Goal: Task Accomplishment & Management: Use online tool/utility

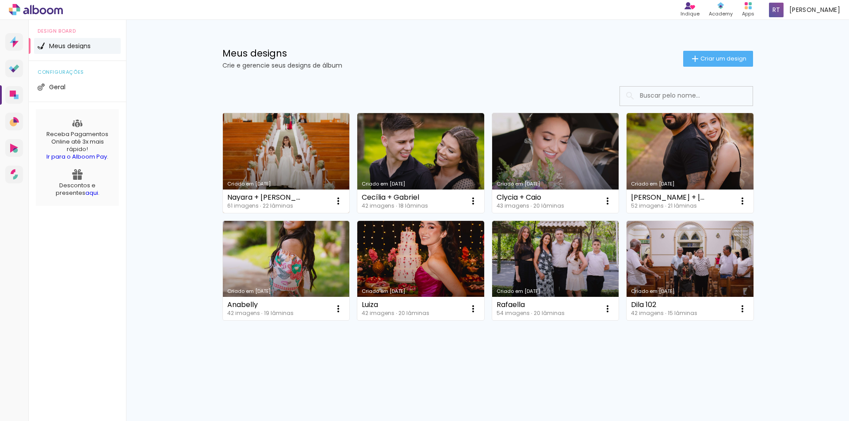
click at [295, 146] on link "Criado em [DATE]" at bounding box center [286, 163] width 127 height 100
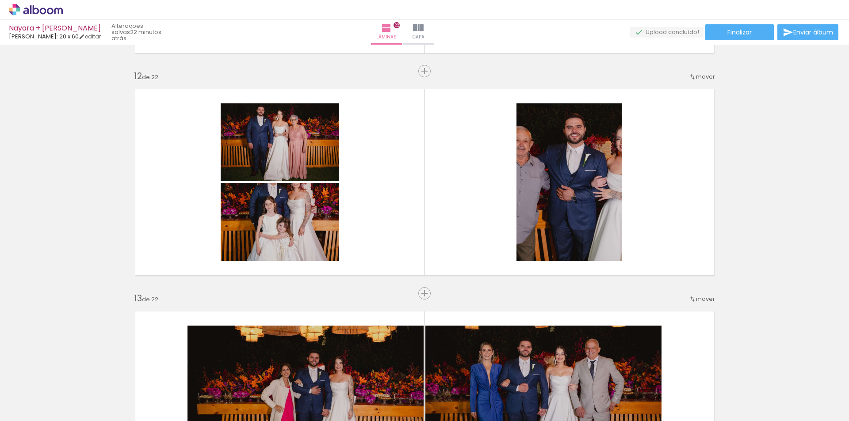
scroll to position [2431, 0]
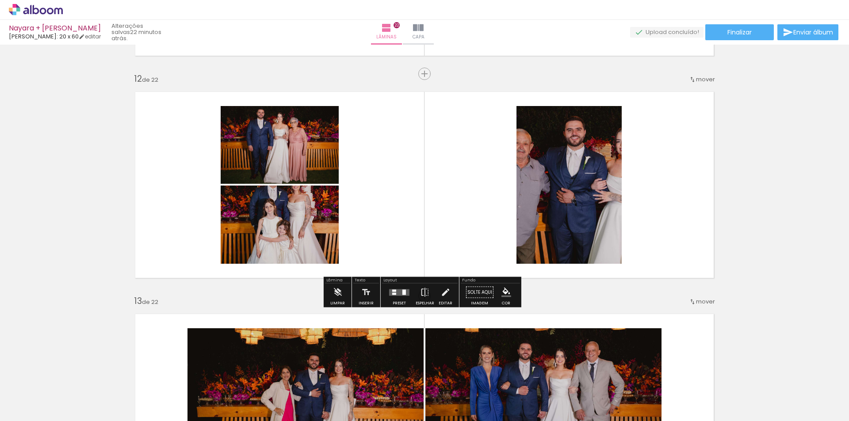
click at [395, 295] on quentale-layouter at bounding box center [399, 292] width 20 height 7
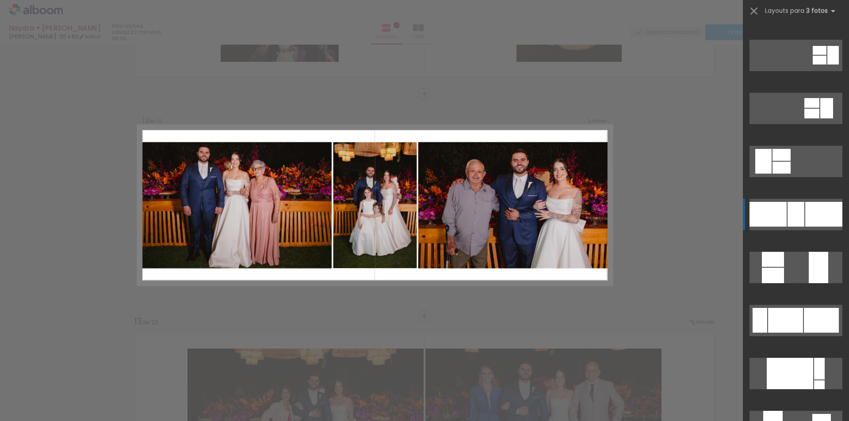
scroll to position [133, 0]
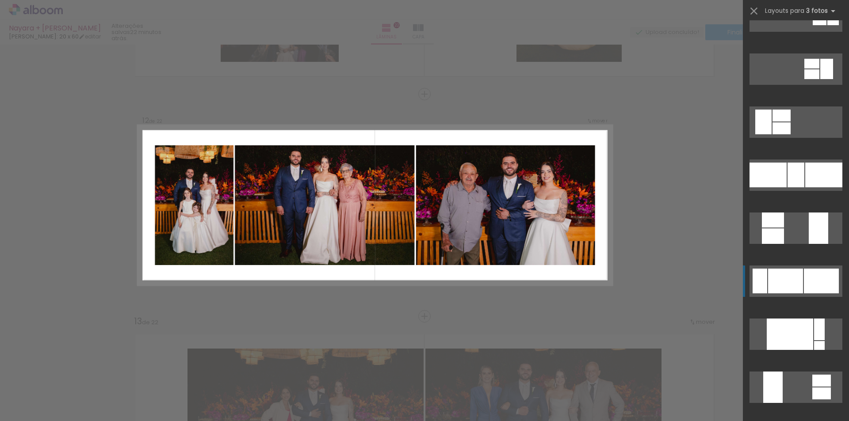
click at [787, 187] on div at bounding box center [795, 175] width 17 height 25
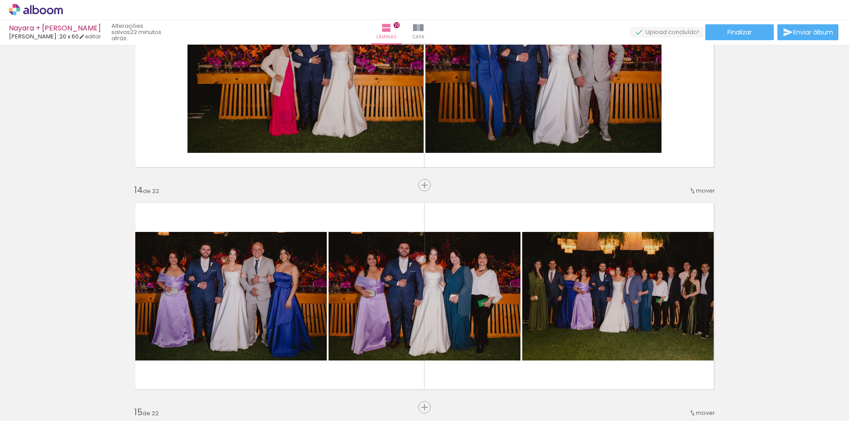
scroll to position [2721, 0]
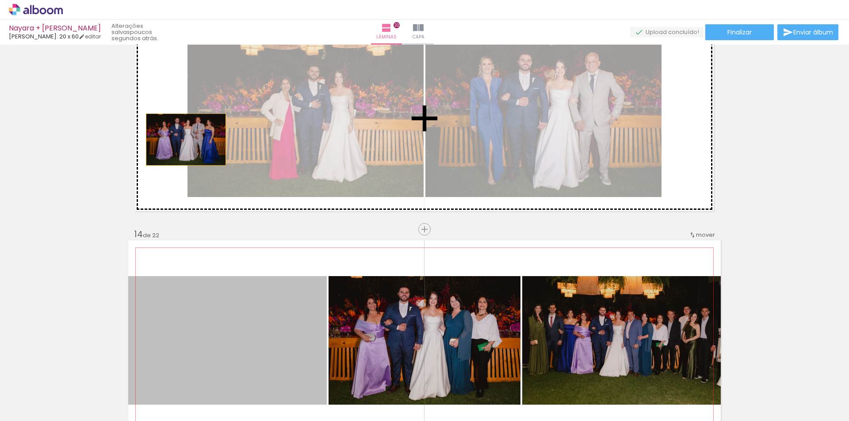
drag, startPoint x: 245, startPoint y: 336, endPoint x: 183, endPoint y: 139, distance: 206.4
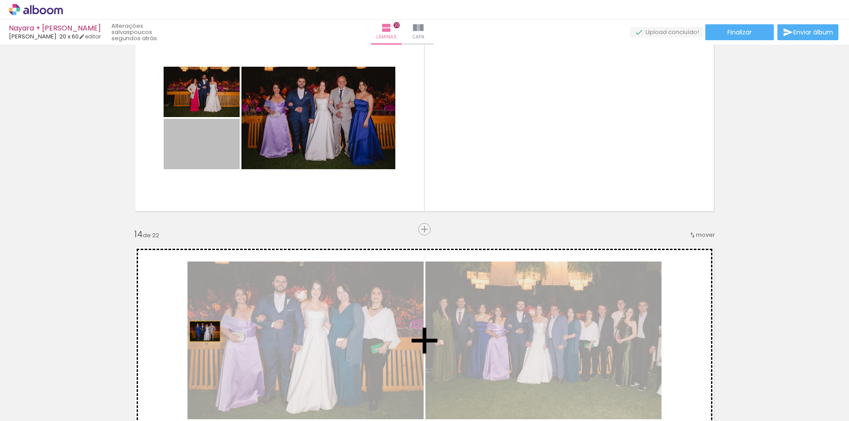
drag, startPoint x: 209, startPoint y: 149, endPoint x: 202, endPoint y: 332, distance: 182.7
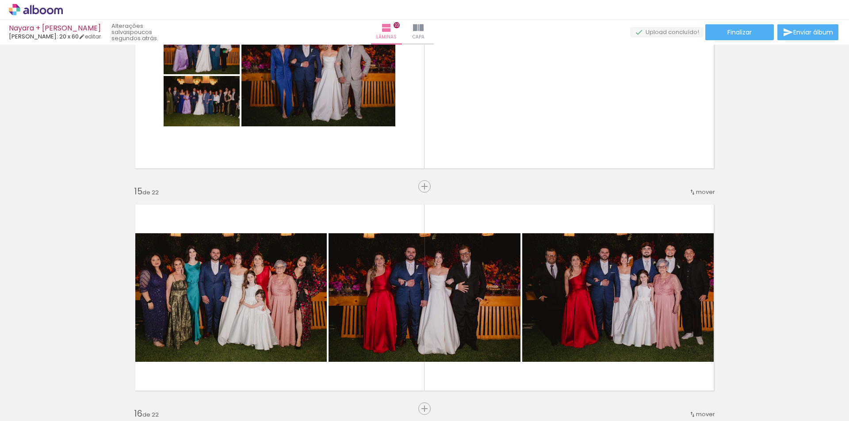
scroll to position [0, 1077]
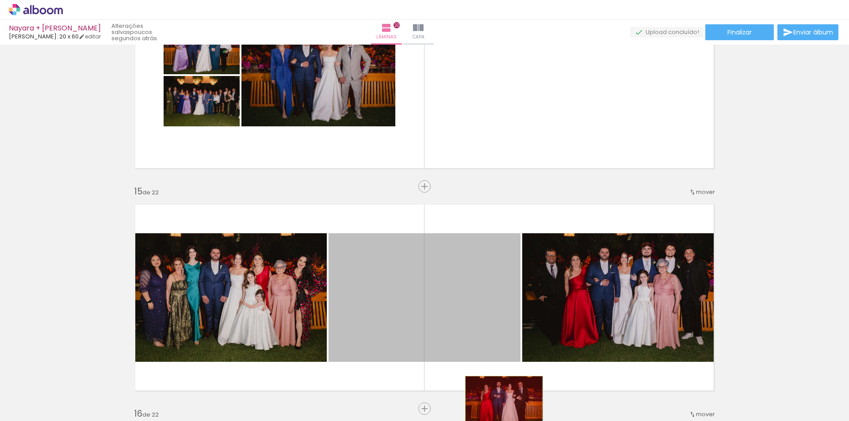
drag, startPoint x: 485, startPoint y: 311, endPoint x: 500, endPoint y: 402, distance: 92.4
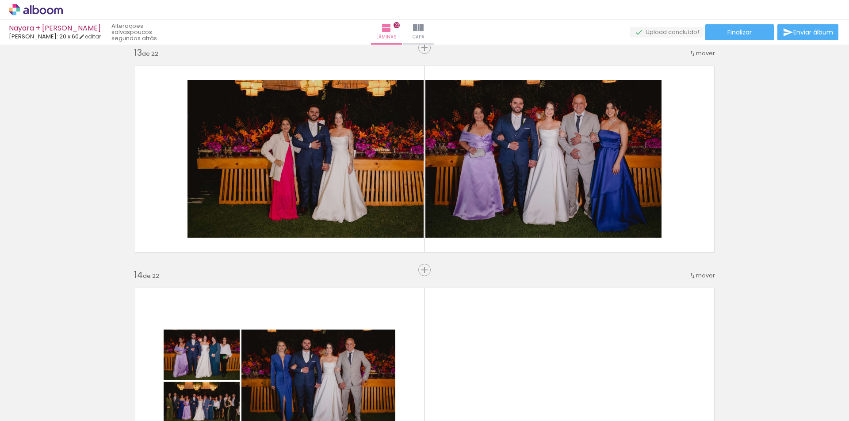
scroll to position [2632, 0]
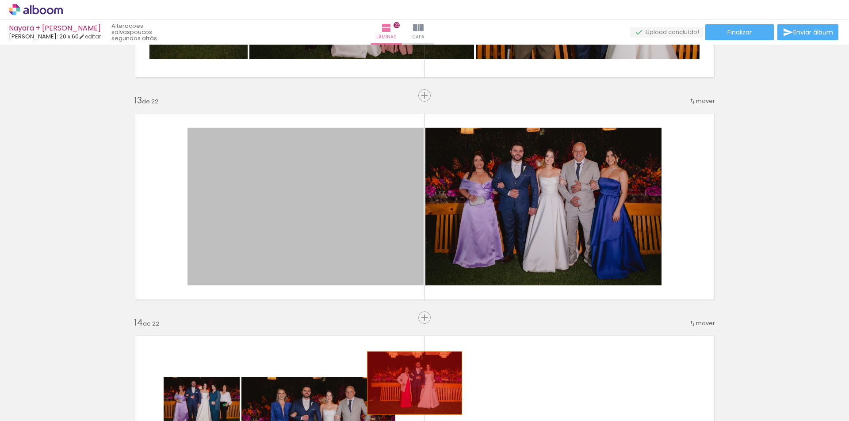
drag, startPoint x: 357, startPoint y: 211, endPoint x: 410, endPoint y: 387, distance: 183.6
click at [410, 387] on quentale-workspace at bounding box center [424, 210] width 849 height 421
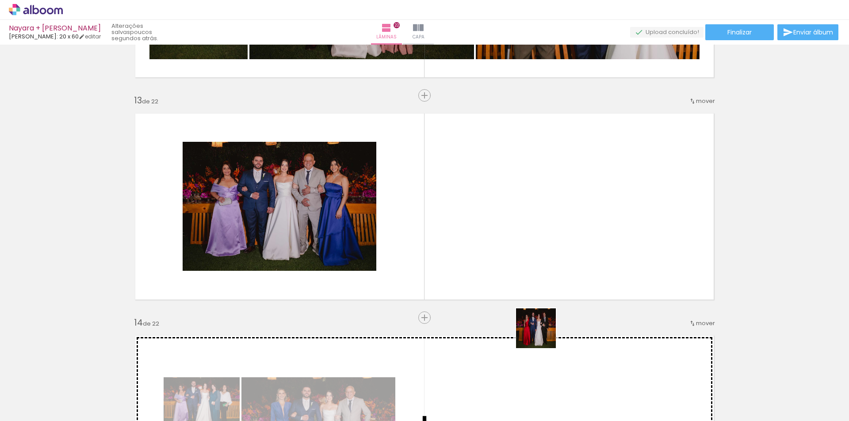
drag, startPoint x: 544, startPoint y: 399, endPoint x: 540, endPoint y: 218, distance: 180.8
click at [540, 218] on quentale-workspace at bounding box center [424, 210] width 849 height 421
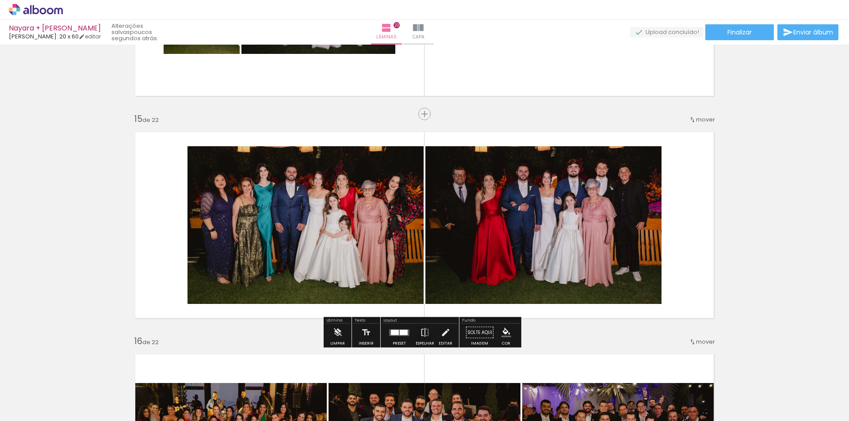
scroll to position [3074, 0]
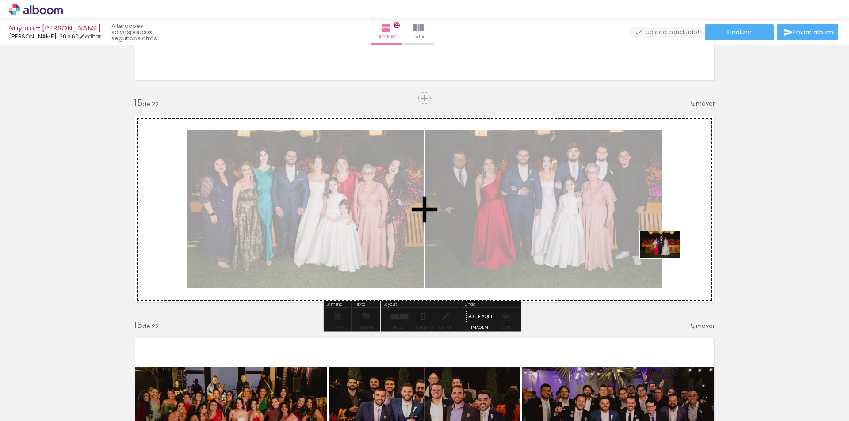
drag, startPoint x: 454, startPoint y: 393, endPoint x: 675, endPoint y: 255, distance: 260.4
click at [675, 255] on quentale-workspace at bounding box center [424, 210] width 849 height 421
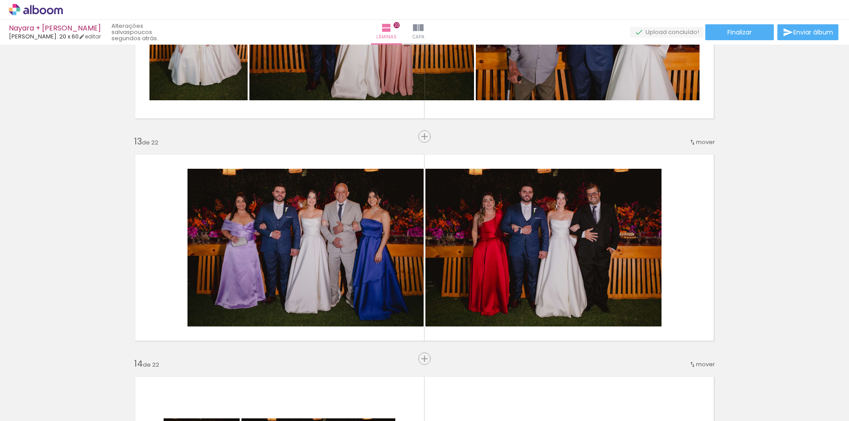
scroll to position [2588, 0]
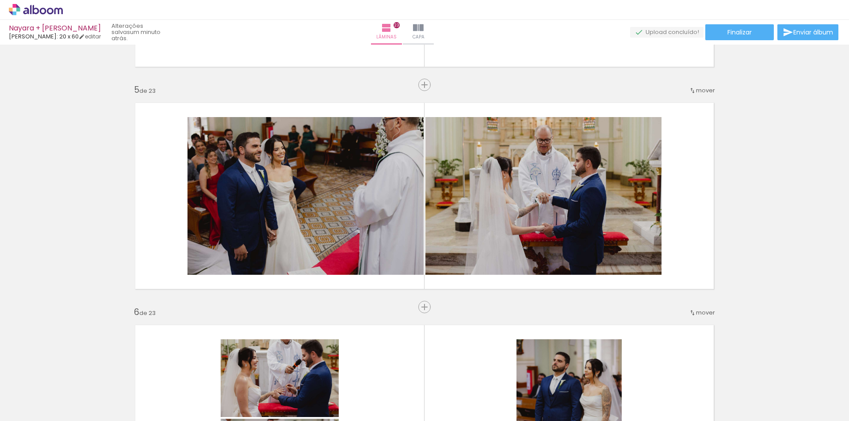
scroll to position [0, 92]
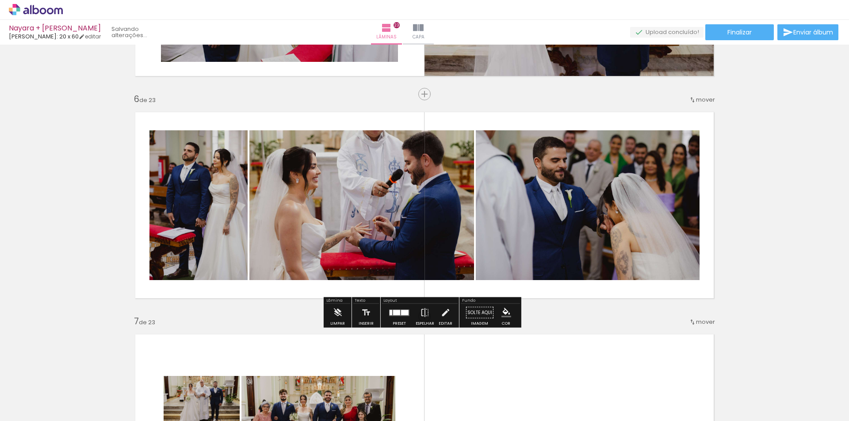
scroll to position [44, 0]
click at [398, 314] on quentale-layouter at bounding box center [399, 312] width 20 height 7
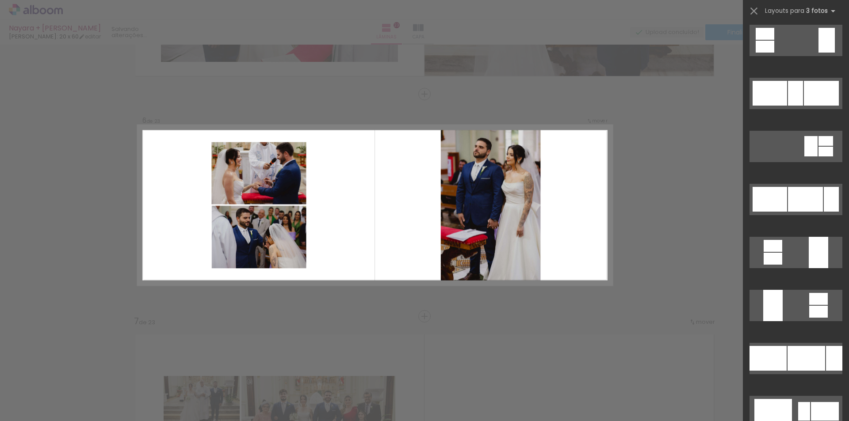
scroll to position [858, 0]
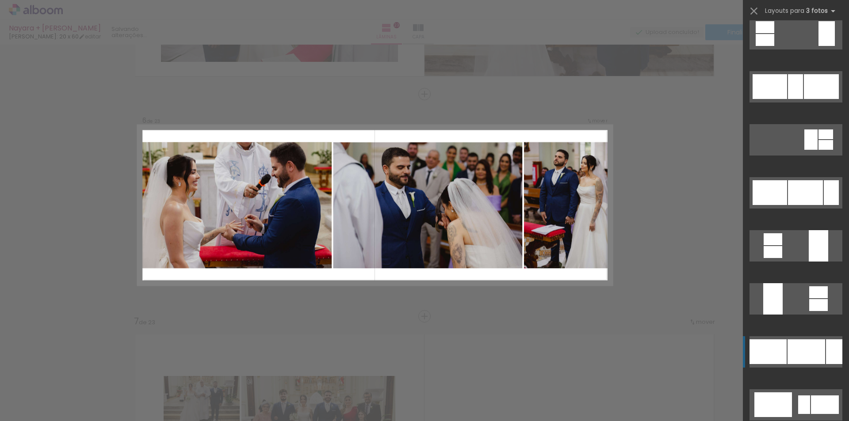
click at [809, 205] on div at bounding box center [805, 192] width 35 height 25
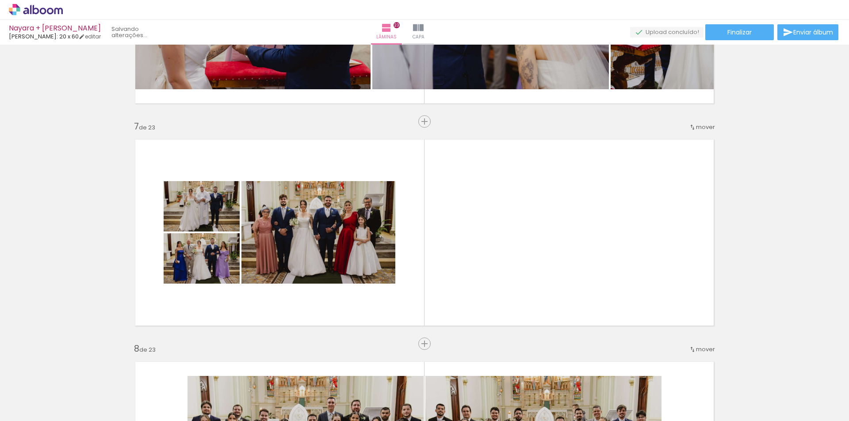
scroll to position [1298, 0]
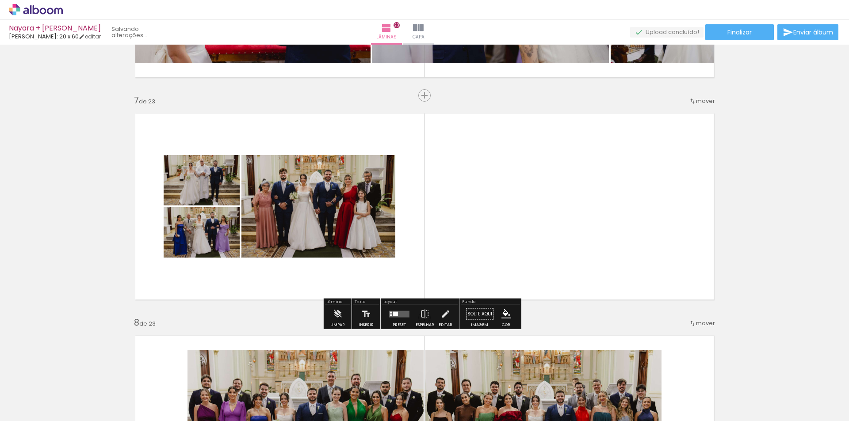
click at [404, 316] on quentale-layouter at bounding box center [399, 314] width 20 height 7
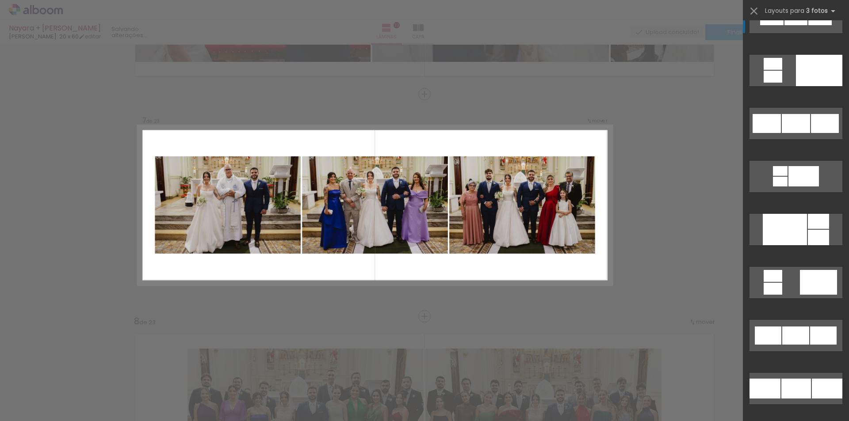
scroll to position [840, 0]
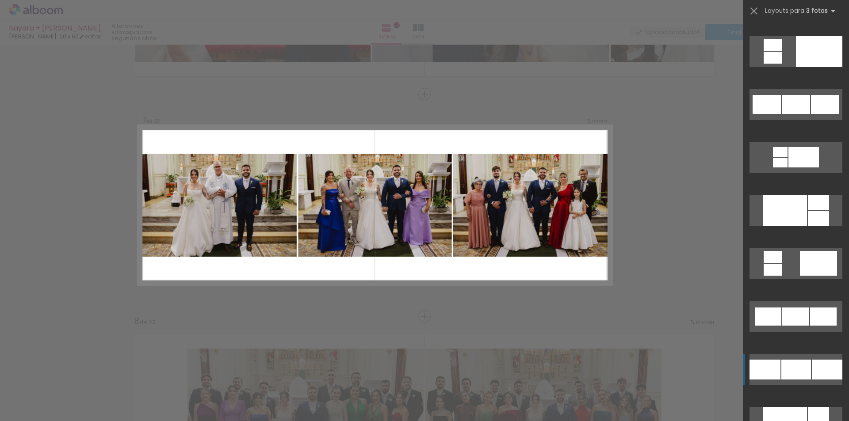
click at [800, 326] on div at bounding box center [795, 317] width 27 height 18
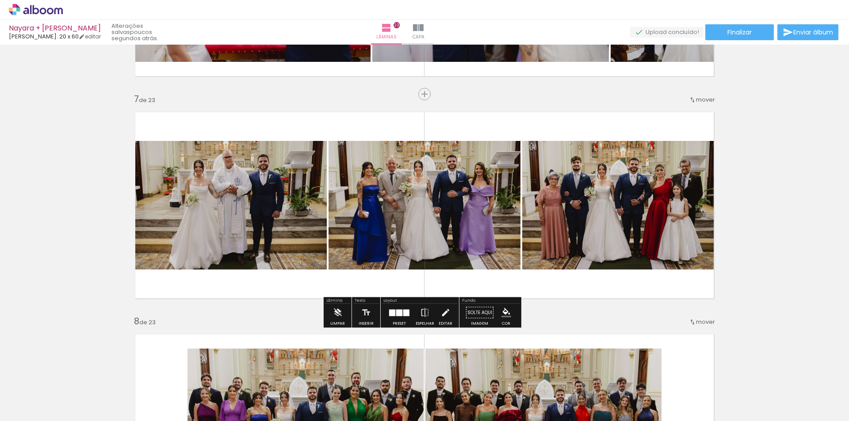
drag, startPoint x: 601, startPoint y: 223, endPoint x: 445, endPoint y: 229, distance: 156.2
click at [0, 0] on slot at bounding box center [0, 0] width 0 height 0
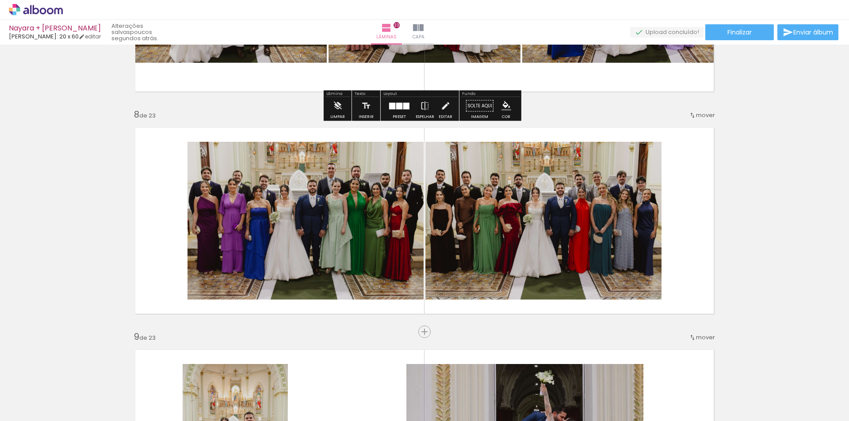
scroll to position [1520, 0]
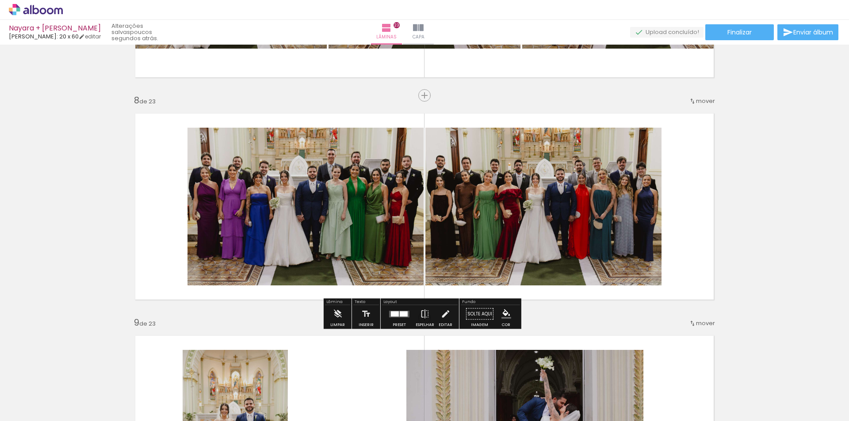
click at [403, 314] on div at bounding box center [404, 313] width 8 height 5
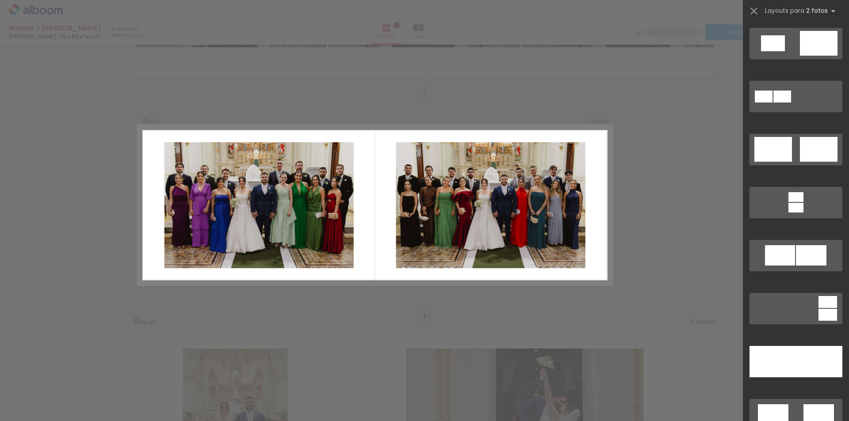
scroll to position [265, 0]
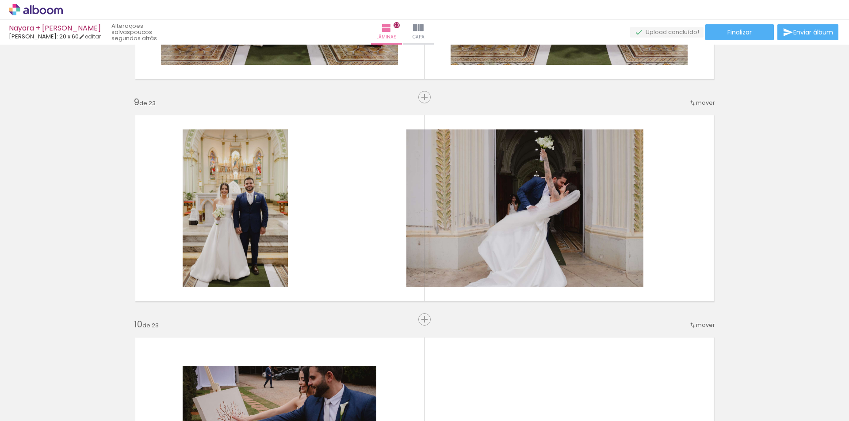
scroll to position [1743, 0]
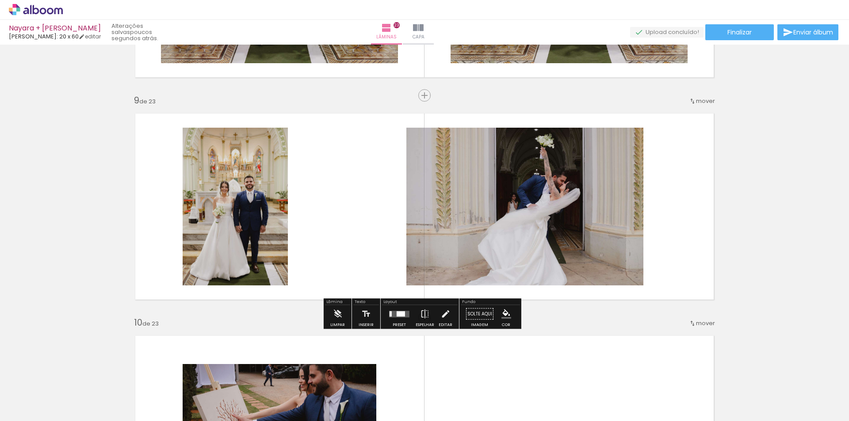
click at [399, 313] on div at bounding box center [401, 313] width 8 height 5
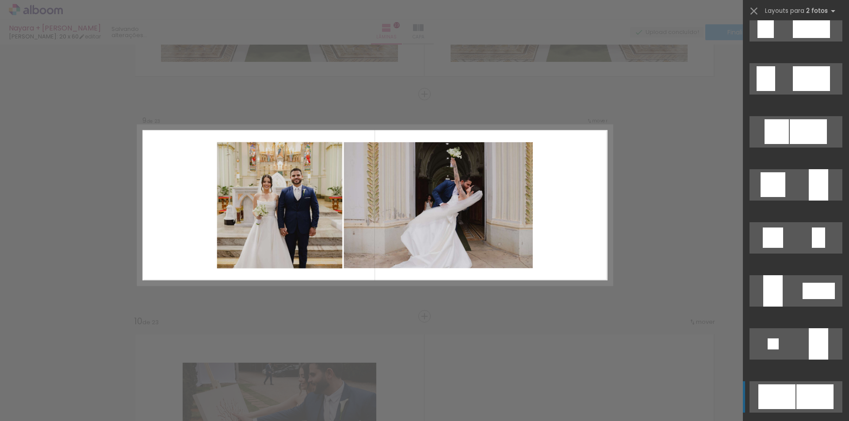
scroll to position [707, 0]
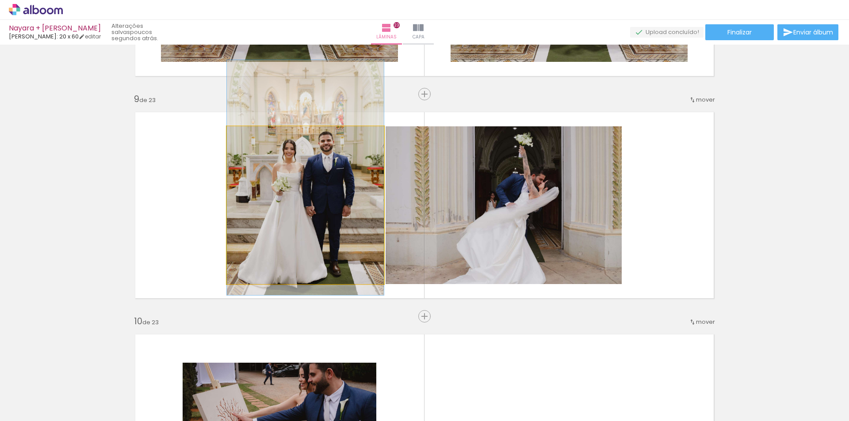
drag, startPoint x: 317, startPoint y: 233, endPoint x: 311, endPoint y: 206, distance: 27.9
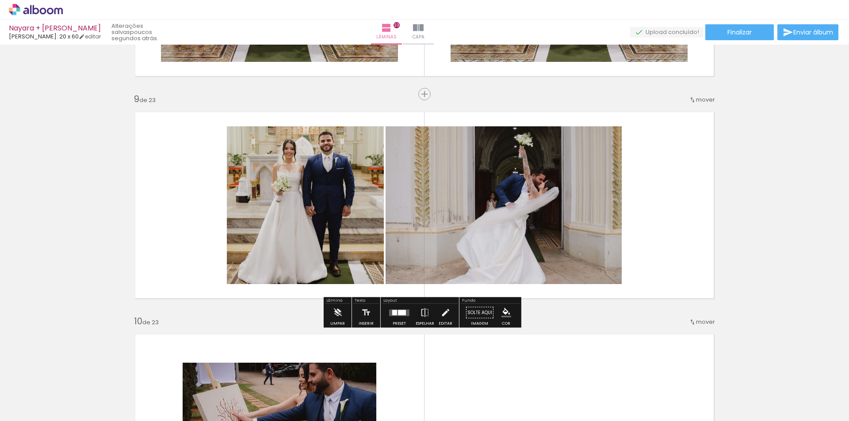
click at [396, 316] on div at bounding box center [399, 313] width 24 height 18
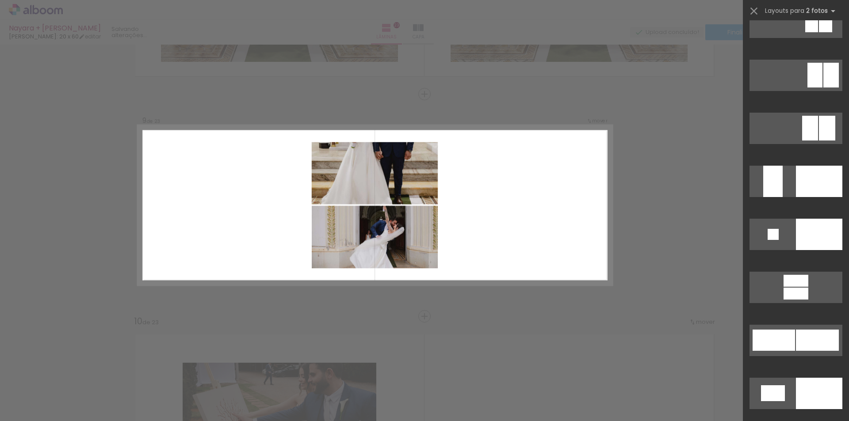
scroll to position [3316, 0]
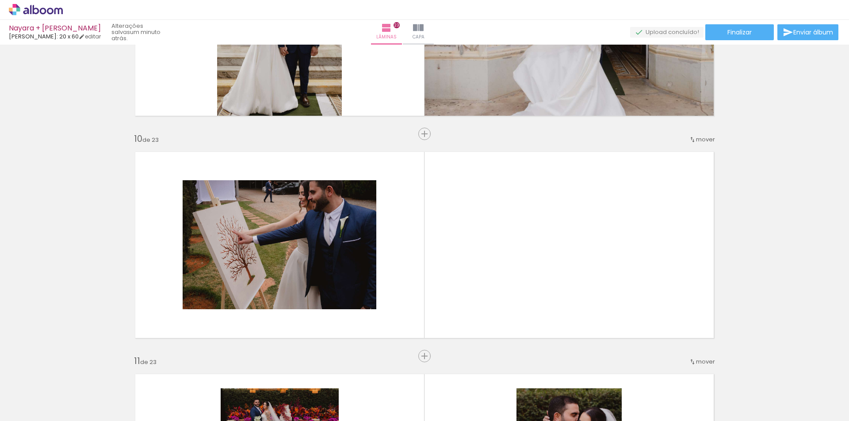
scroll to position [1965, 0]
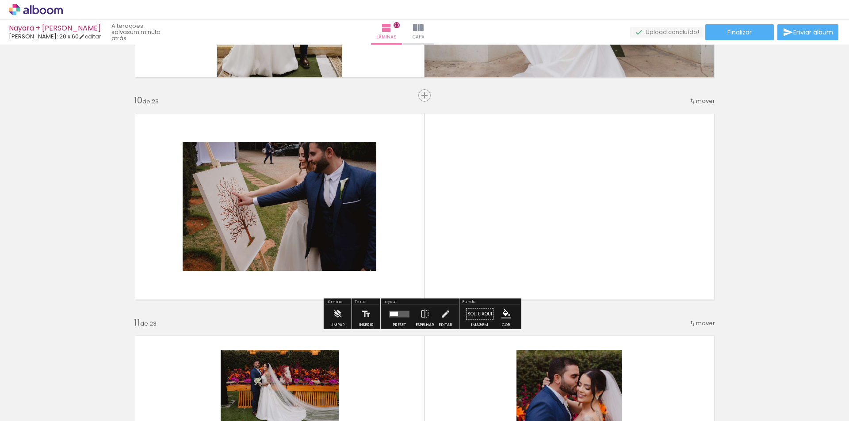
click at [400, 317] on quentale-layouter at bounding box center [399, 314] width 20 height 7
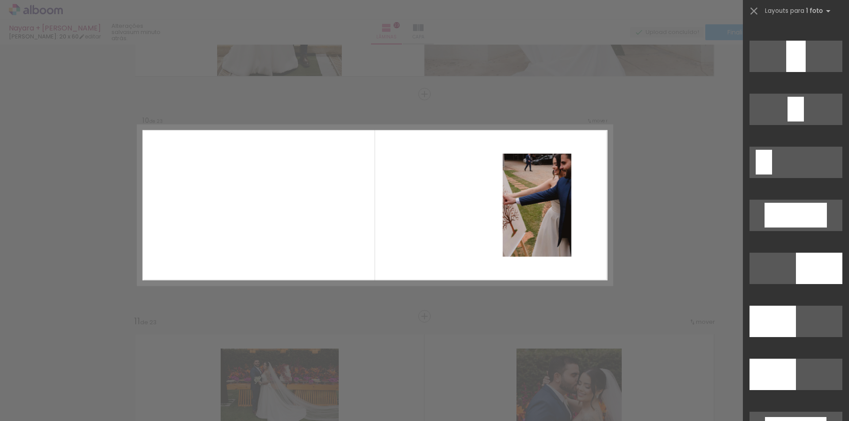
scroll to position [1857, 0]
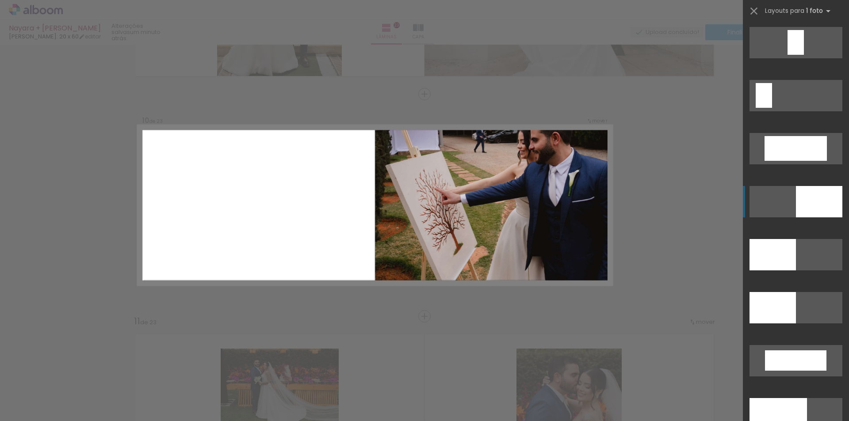
click at [796, 239] on div at bounding box center [772, 254] width 46 height 31
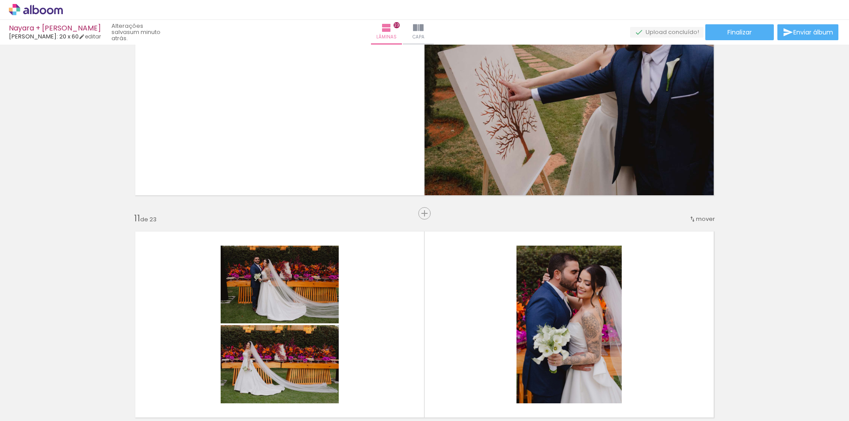
scroll to position [2187, 0]
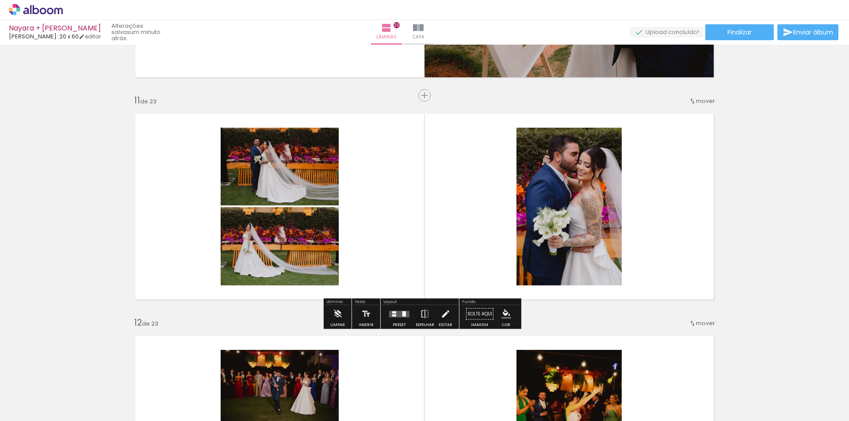
click at [404, 313] on div at bounding box center [404, 313] width 4 height 5
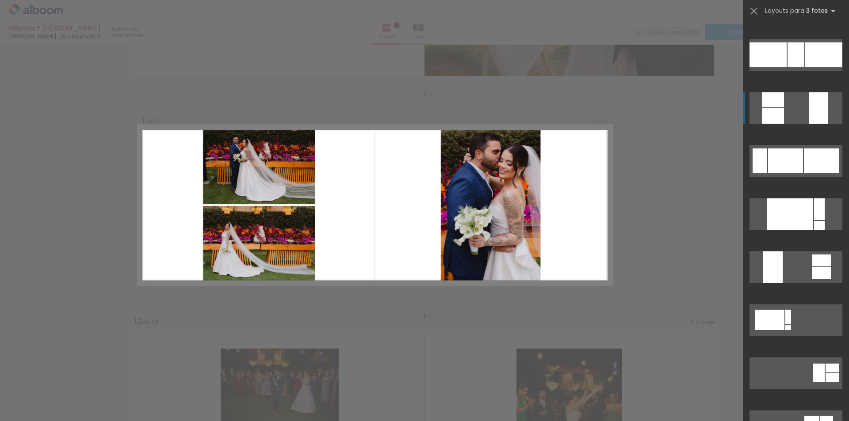
scroll to position [221, 0]
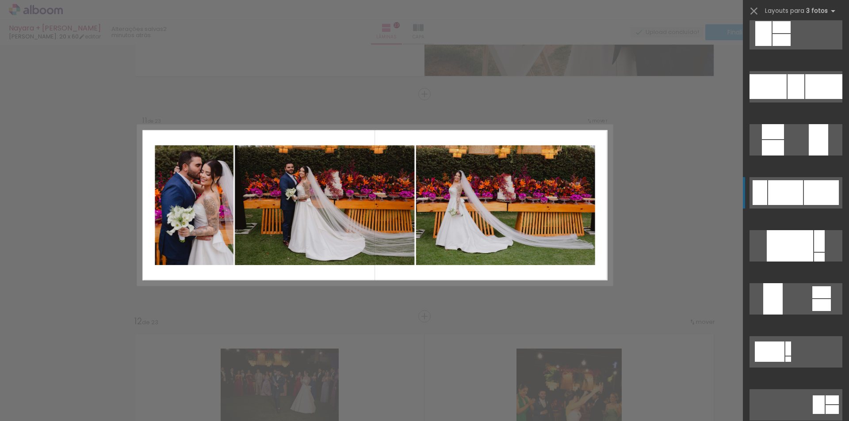
click at [787, 99] on div at bounding box center [795, 86] width 17 height 25
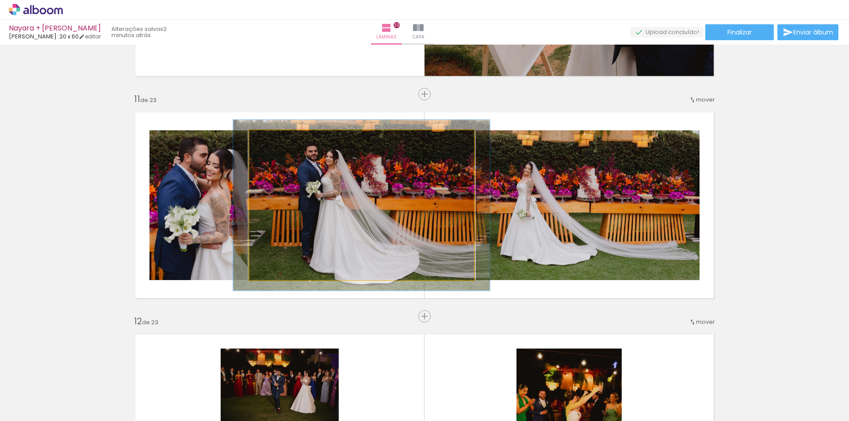
drag, startPoint x: 267, startPoint y: 140, endPoint x: 272, endPoint y: 141, distance: 4.6
type paper-slider "114"
click at [272, 141] on div at bounding box center [275, 140] width 8 height 8
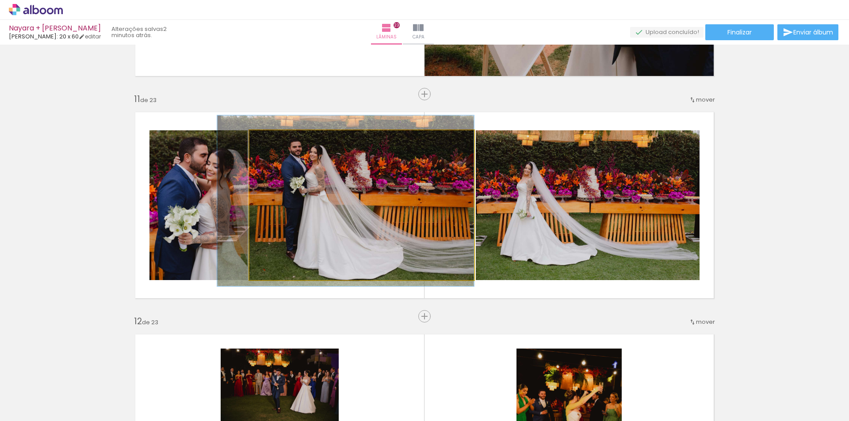
drag, startPoint x: 404, startPoint y: 207, endPoint x: 374, endPoint y: 204, distance: 30.7
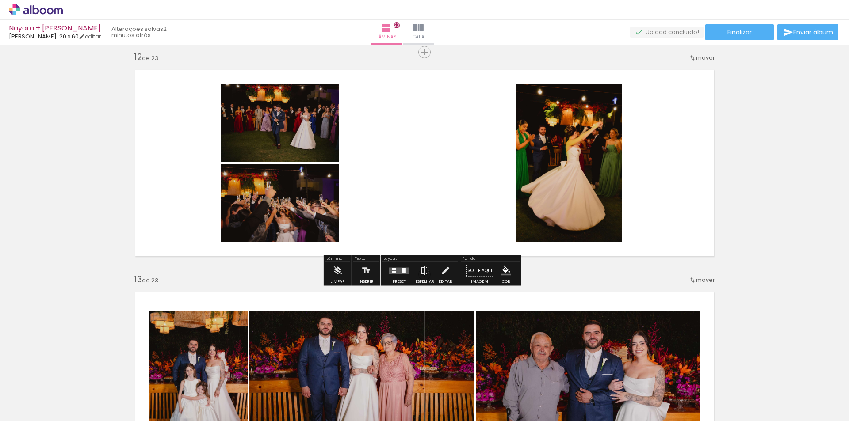
scroll to position [2454, 0]
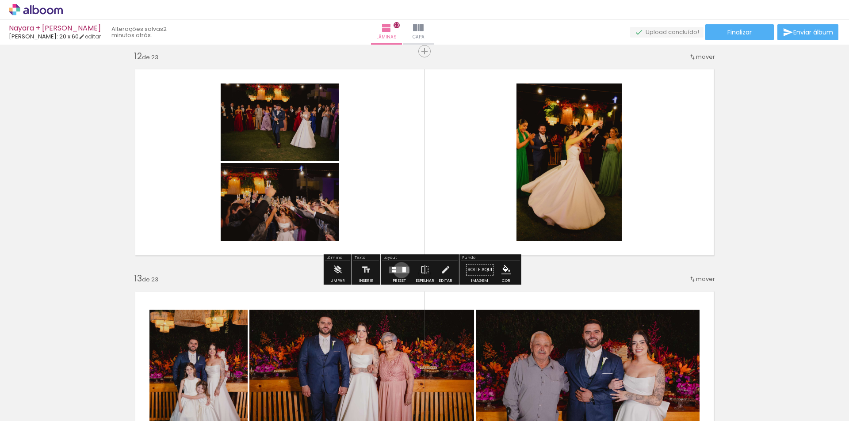
click at [399, 270] on quentale-layouter at bounding box center [399, 270] width 20 height 7
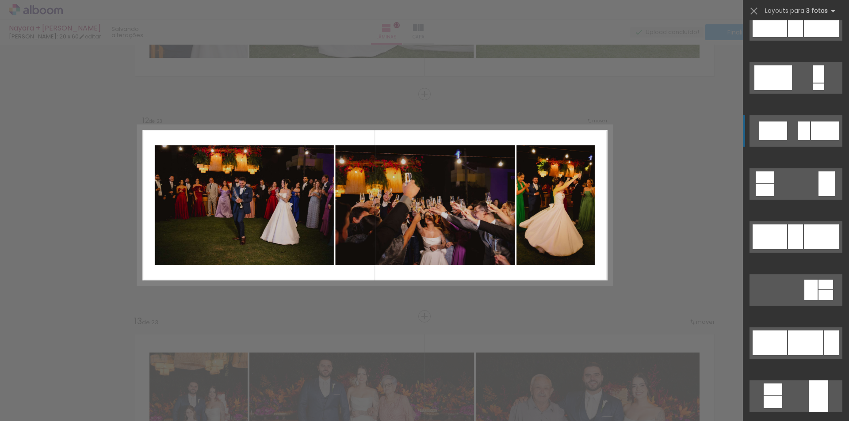
scroll to position [840, 0]
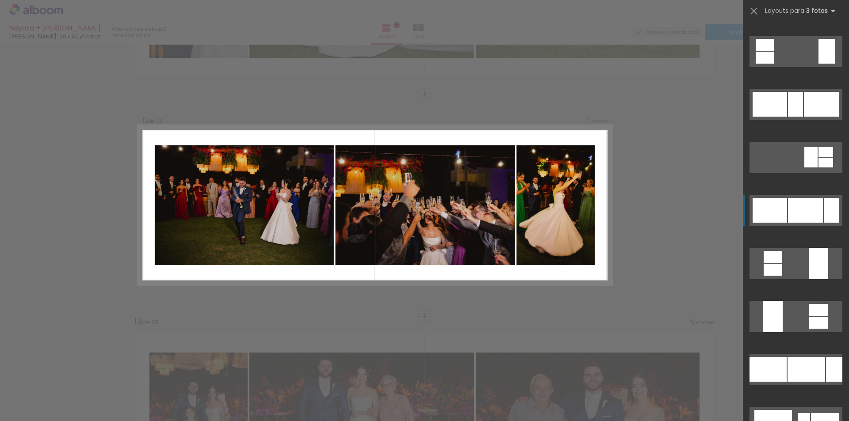
click at [810, 210] on div at bounding box center [805, 210] width 35 height 25
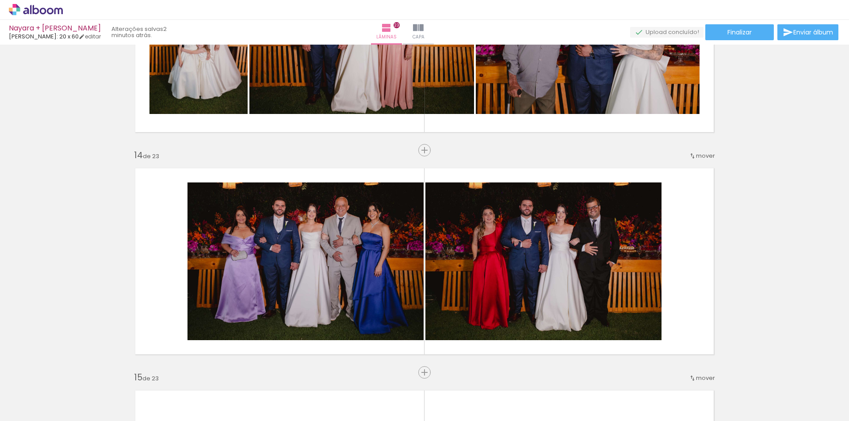
scroll to position [2853, 0]
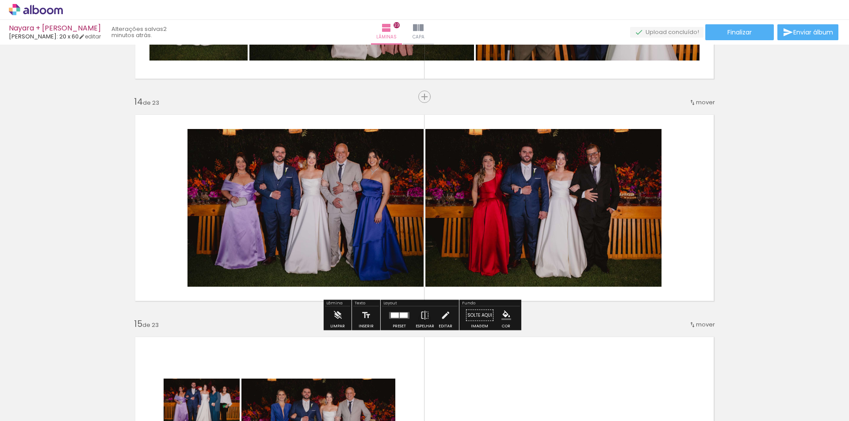
click at [401, 318] on quentale-layouter at bounding box center [399, 315] width 20 height 7
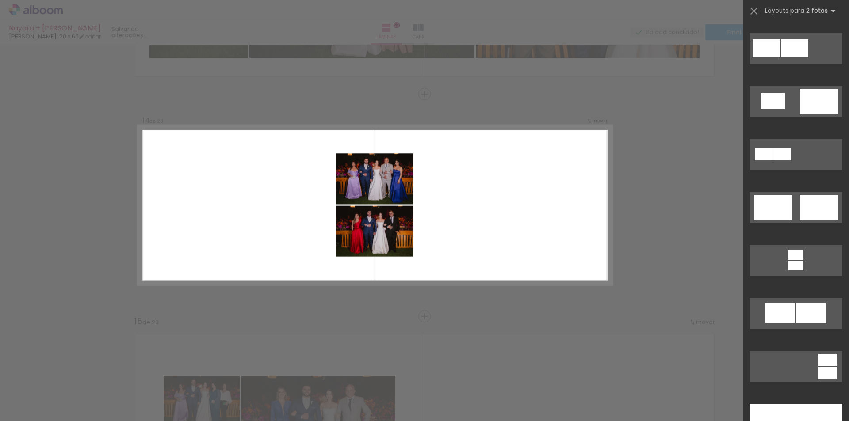
scroll to position [221, 0]
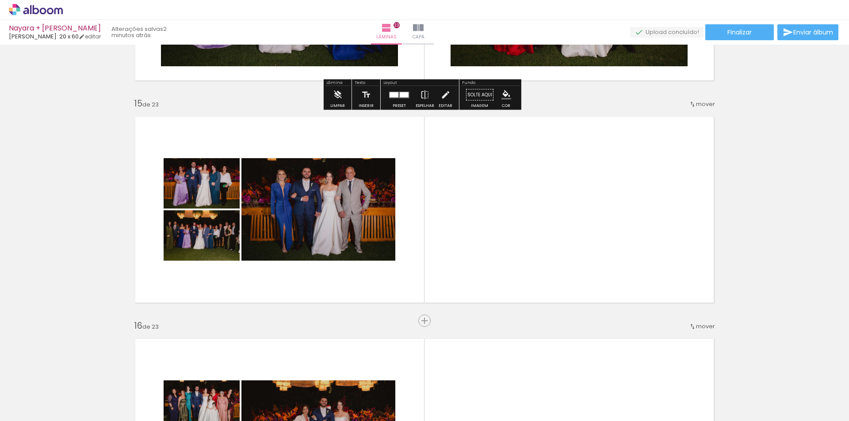
scroll to position [3077, 0]
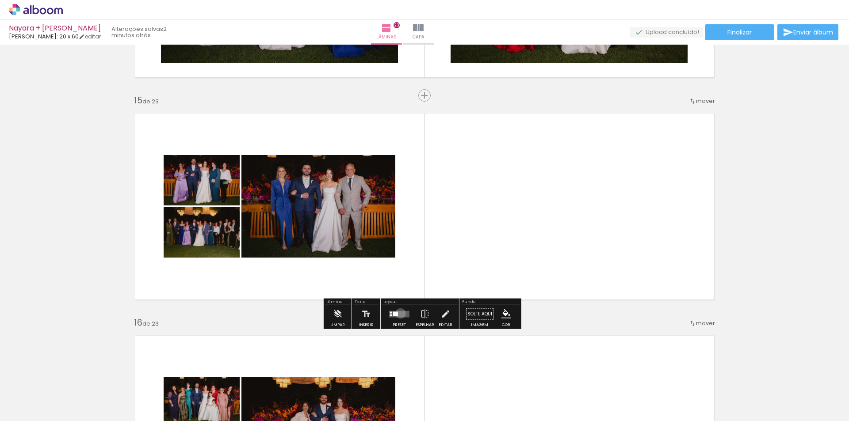
click at [398, 313] on quentale-layouter at bounding box center [399, 314] width 20 height 7
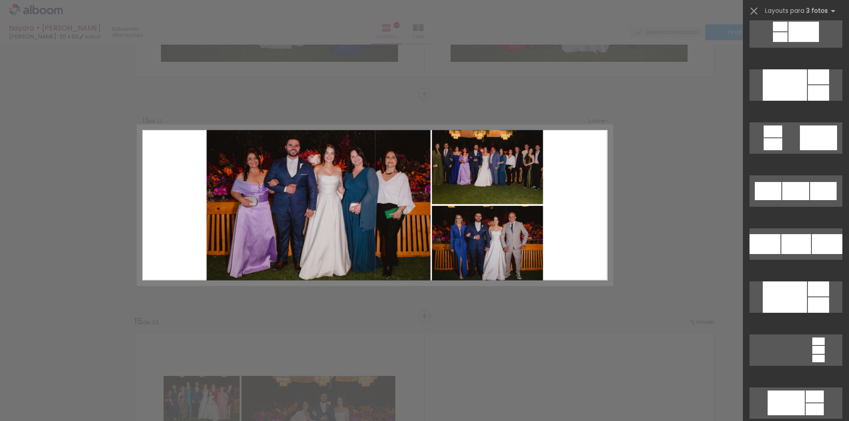
scroll to position [1017, 0]
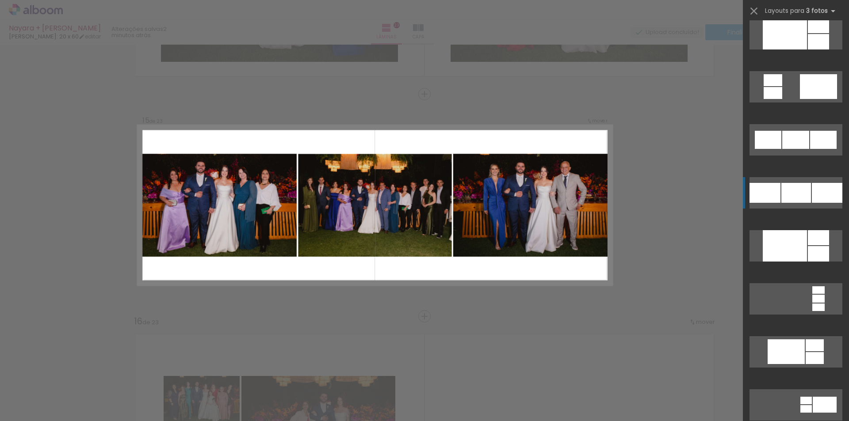
click at [786, 149] on div at bounding box center [795, 140] width 27 height 18
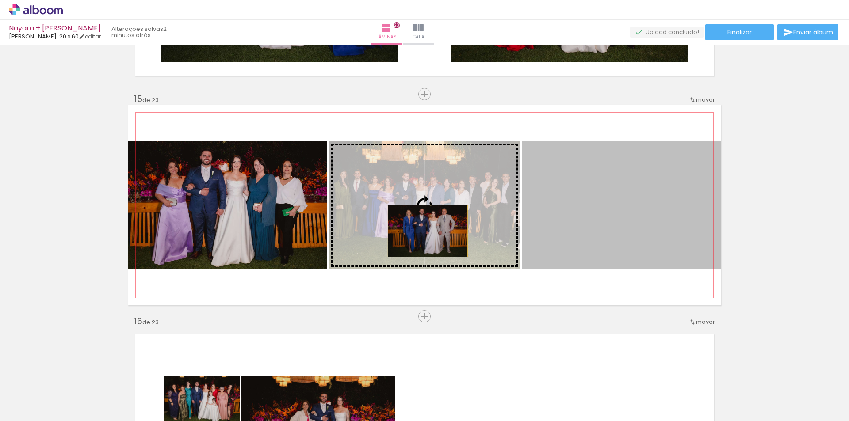
drag, startPoint x: 591, startPoint y: 238, endPoint x: 424, endPoint y: 231, distance: 167.3
click at [0, 0] on slot at bounding box center [0, 0] width 0 height 0
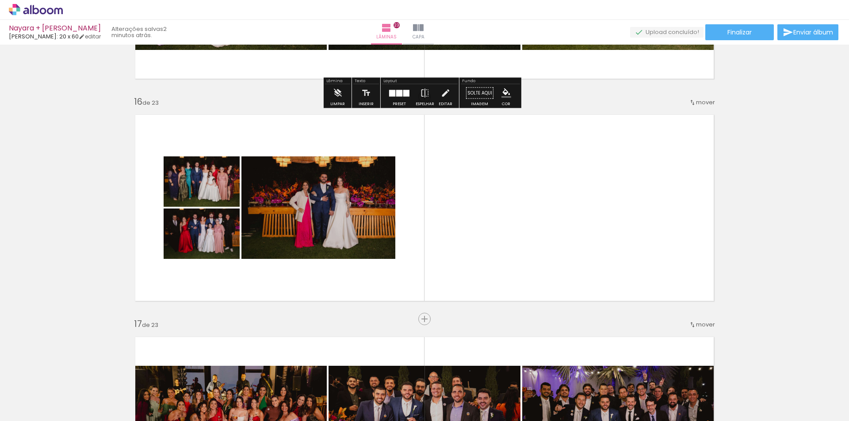
scroll to position [3299, 0]
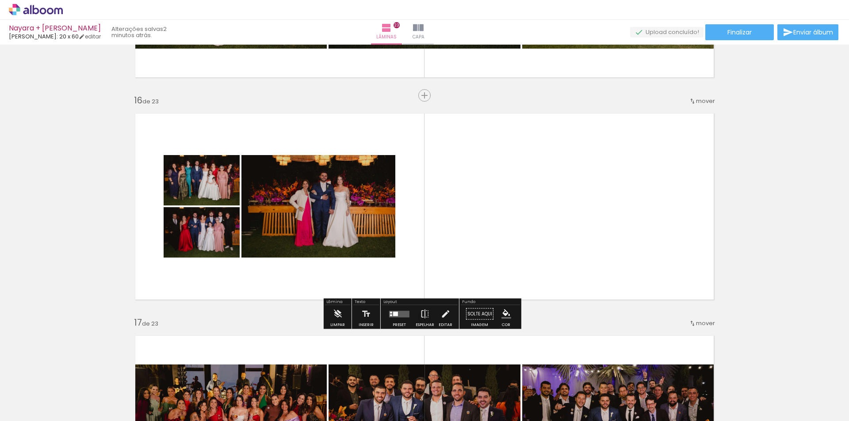
click at [399, 314] on quentale-layouter at bounding box center [399, 314] width 20 height 7
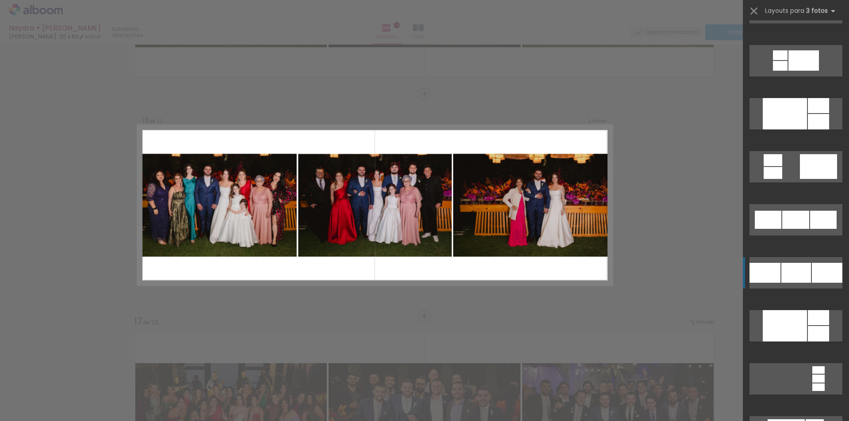
scroll to position [973, 0]
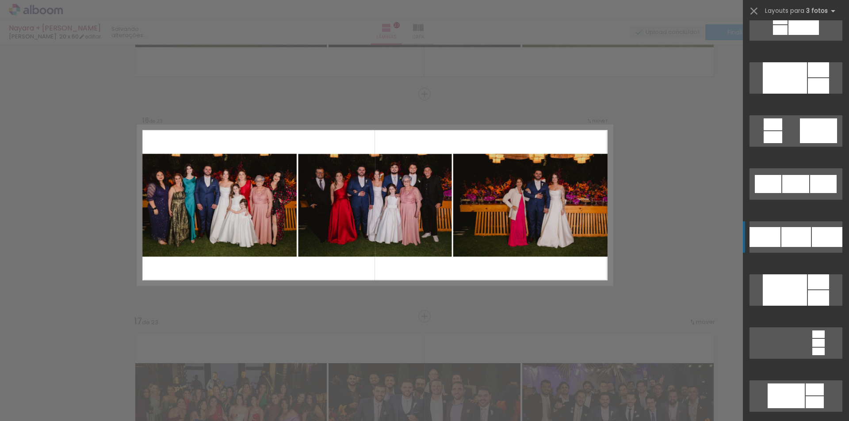
click at [790, 94] on quentale-layouter at bounding box center [795, 77] width 93 height 31
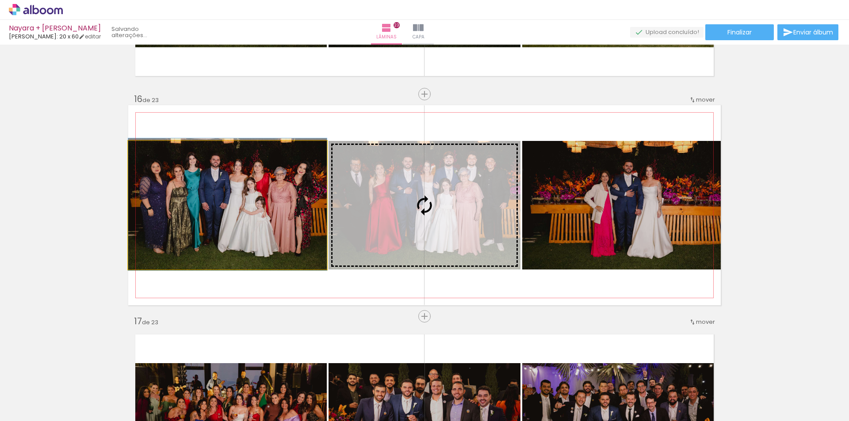
drag, startPoint x: 328, startPoint y: 240, endPoint x: 384, endPoint y: 235, distance: 56.4
click at [0, 0] on slot at bounding box center [0, 0] width 0 height 0
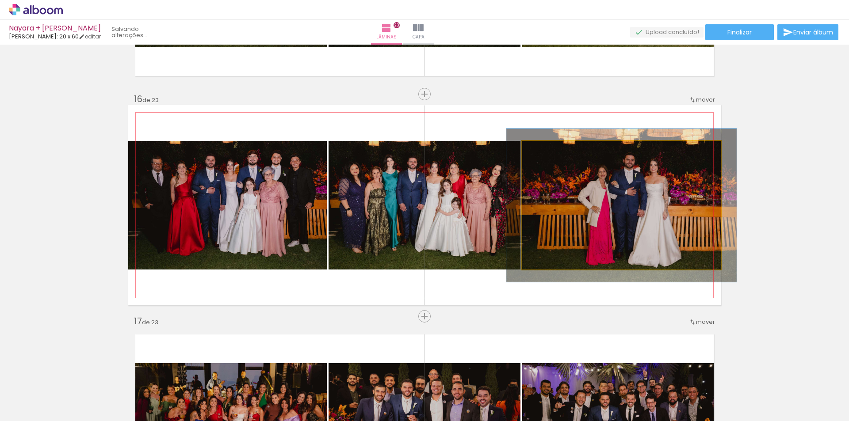
drag, startPoint x: 543, startPoint y: 151, endPoint x: 548, endPoint y: 151, distance: 4.9
type paper-slider "116"
click at [548, 151] on div at bounding box center [548, 150] width 14 height 14
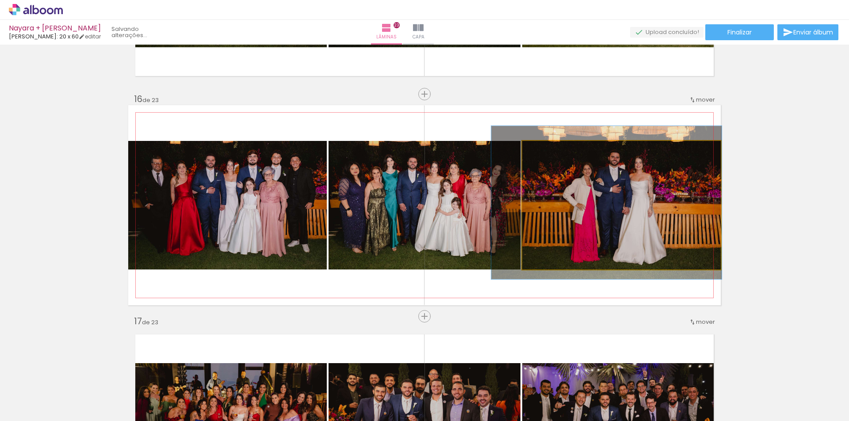
drag, startPoint x: 688, startPoint y: 191, endPoint x: 675, endPoint y: 190, distance: 12.4
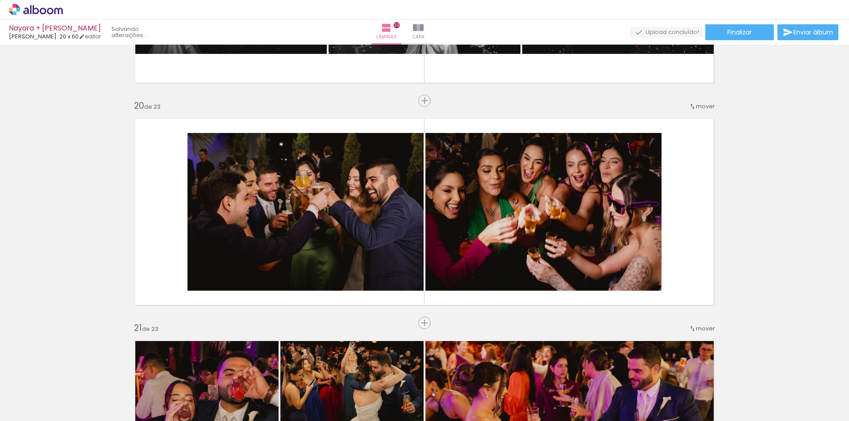
scroll to position [4185, 0]
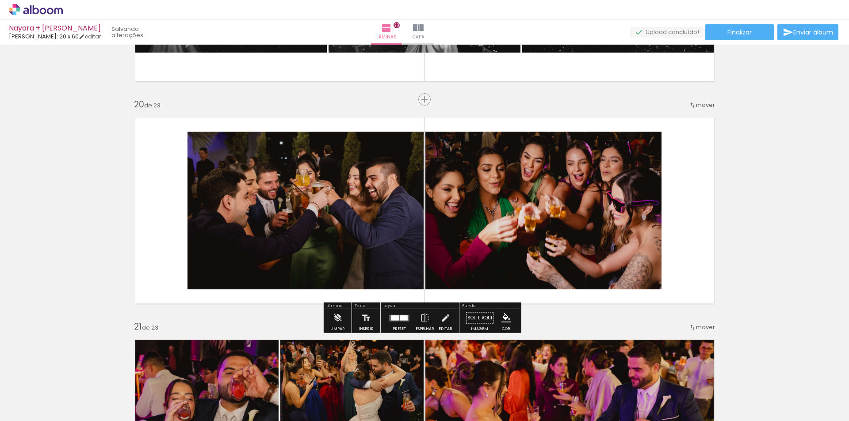
click at [392, 321] on quentale-layouter at bounding box center [399, 318] width 20 height 7
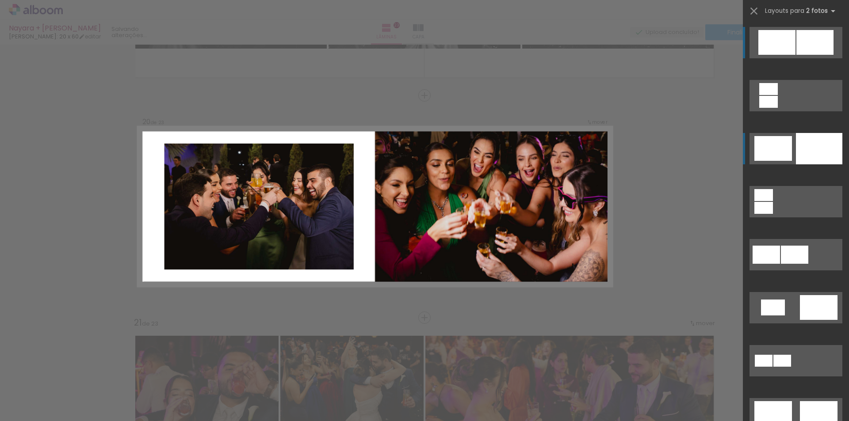
scroll to position [4190, 0]
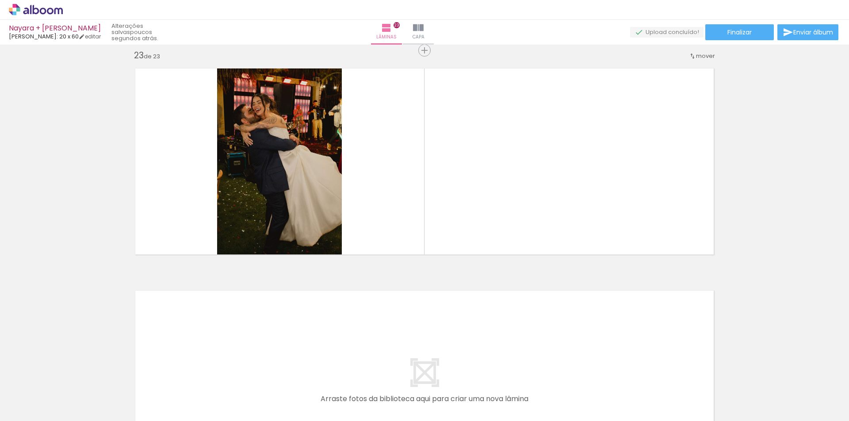
scroll to position [4829, 0]
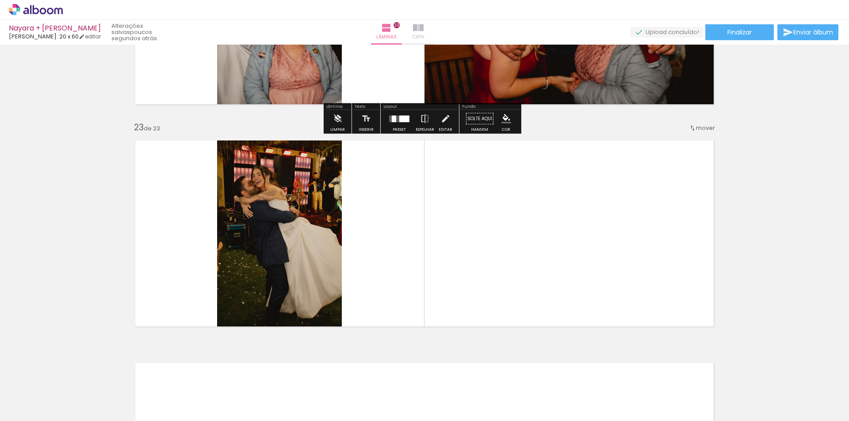
click at [434, 34] on paper-button "Capa" at bounding box center [418, 32] width 31 height 25
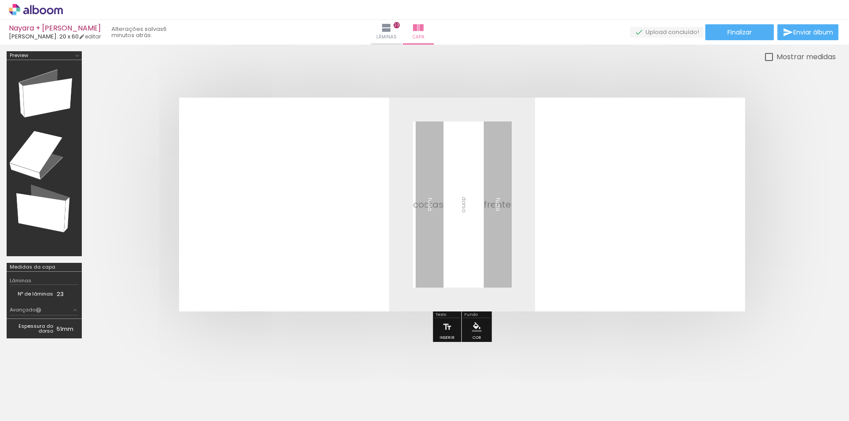
scroll to position [47, 0]
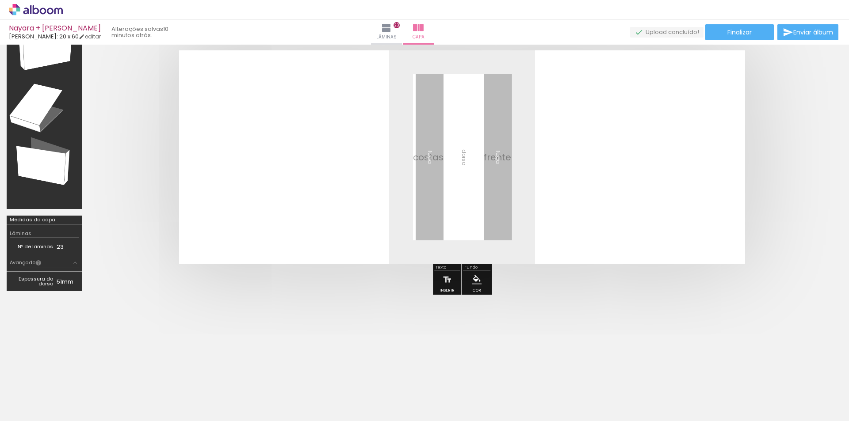
click at [38, 11] on icon at bounding box center [36, 9] width 7 height 9
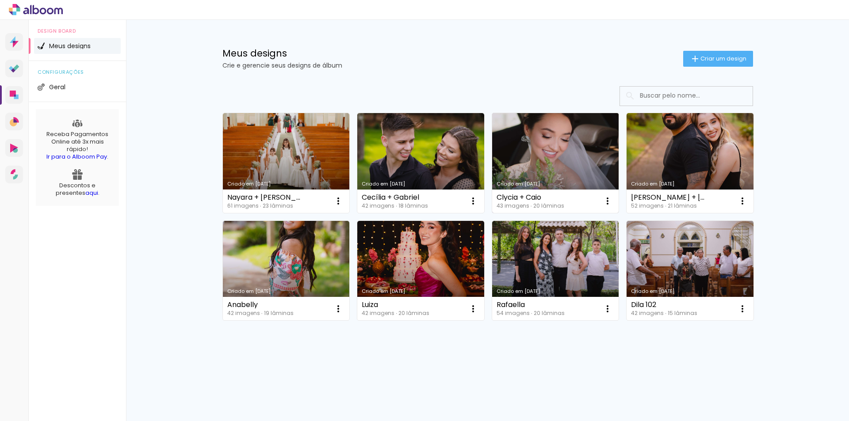
click at [562, 154] on link "Criado em [DATE]" at bounding box center [555, 163] width 127 height 100
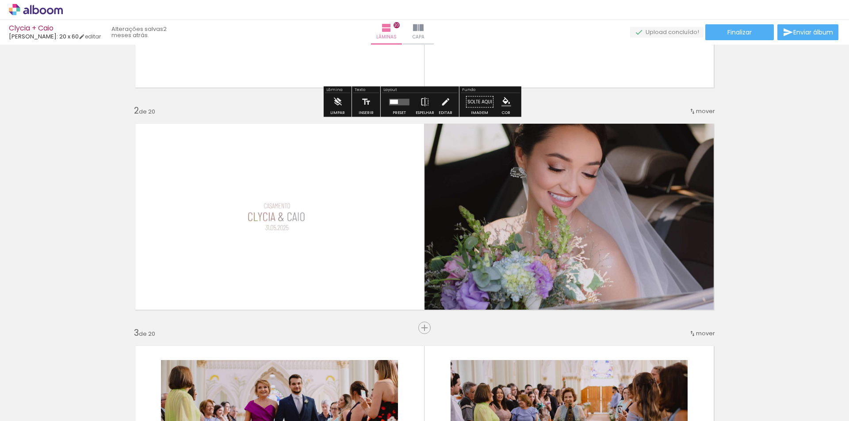
scroll to position [177, 0]
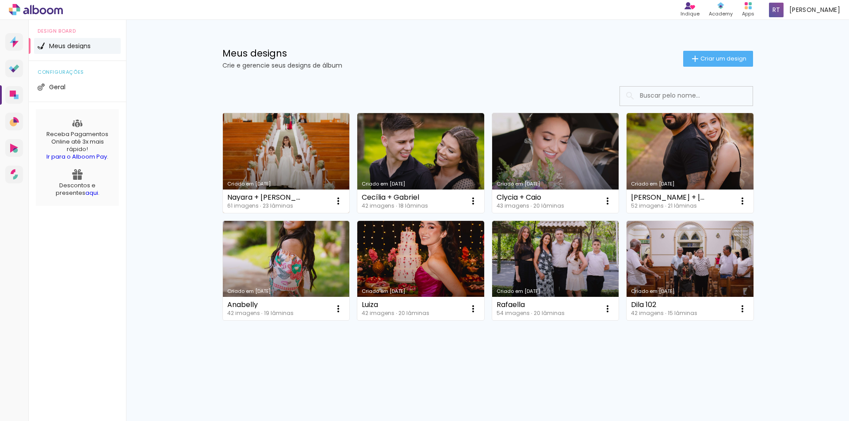
click at [297, 147] on link "Criado em [DATE]" at bounding box center [286, 163] width 127 height 100
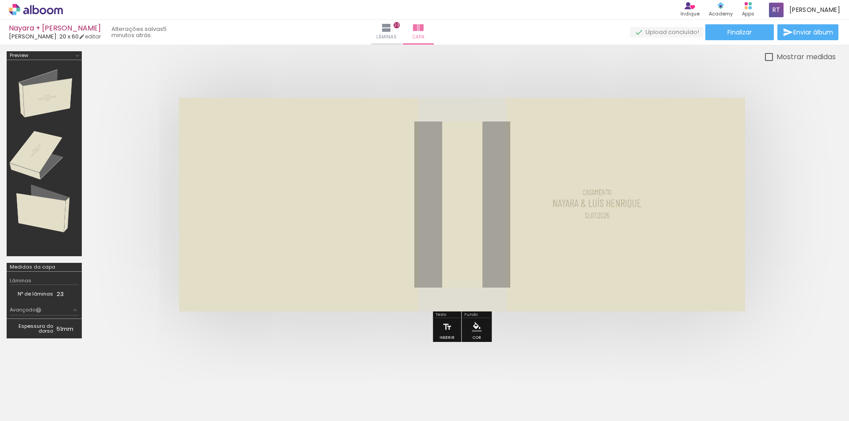
scroll to position [0, 2296]
click at [732, 34] on span "Finalizar" at bounding box center [739, 32] width 24 height 6
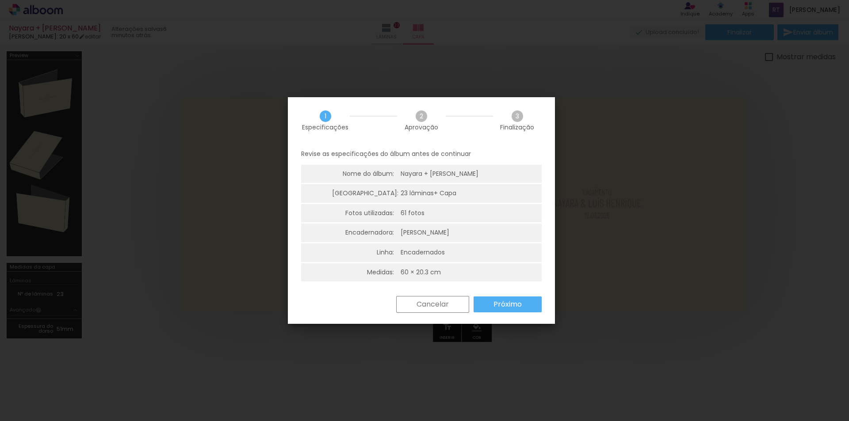
click at [0, 0] on slot "Próximo" at bounding box center [0, 0] width 0 height 0
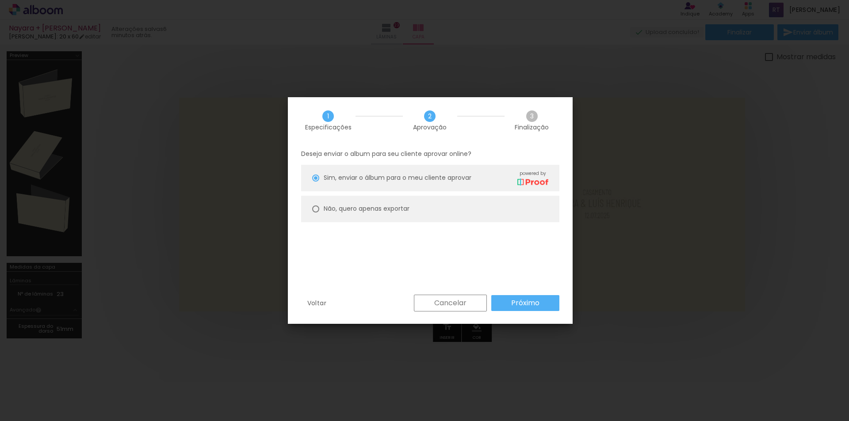
click at [0, 0] on slot "Próximo" at bounding box center [0, 0] width 0 height 0
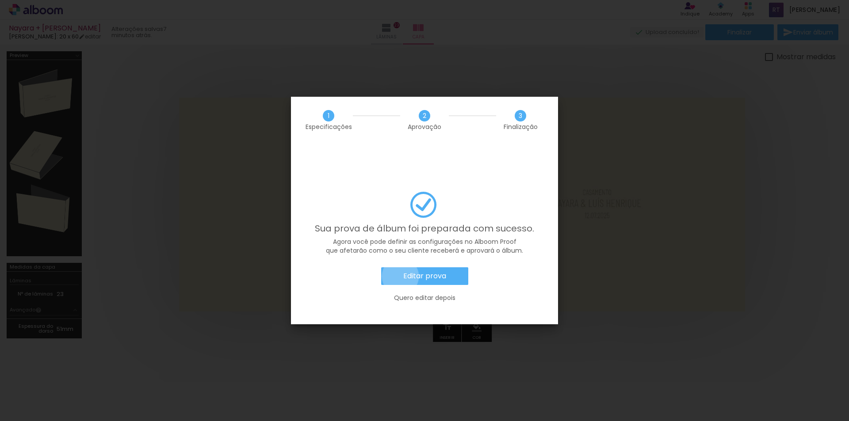
click at [400, 267] on paper-button "Editar prova" at bounding box center [424, 276] width 87 height 18
